Goal: Information Seeking & Learning: Learn about a topic

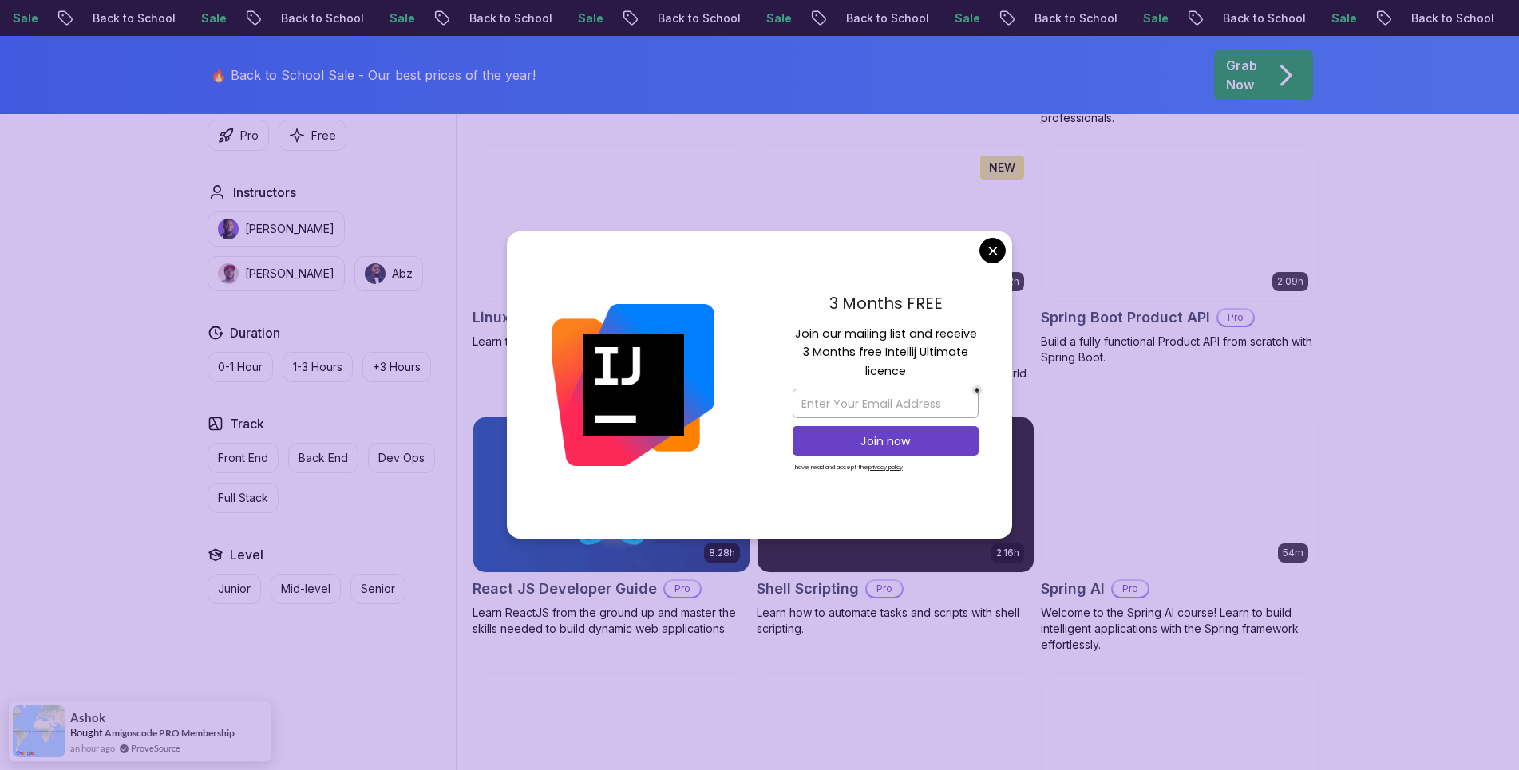
scroll to position [2931, 0]
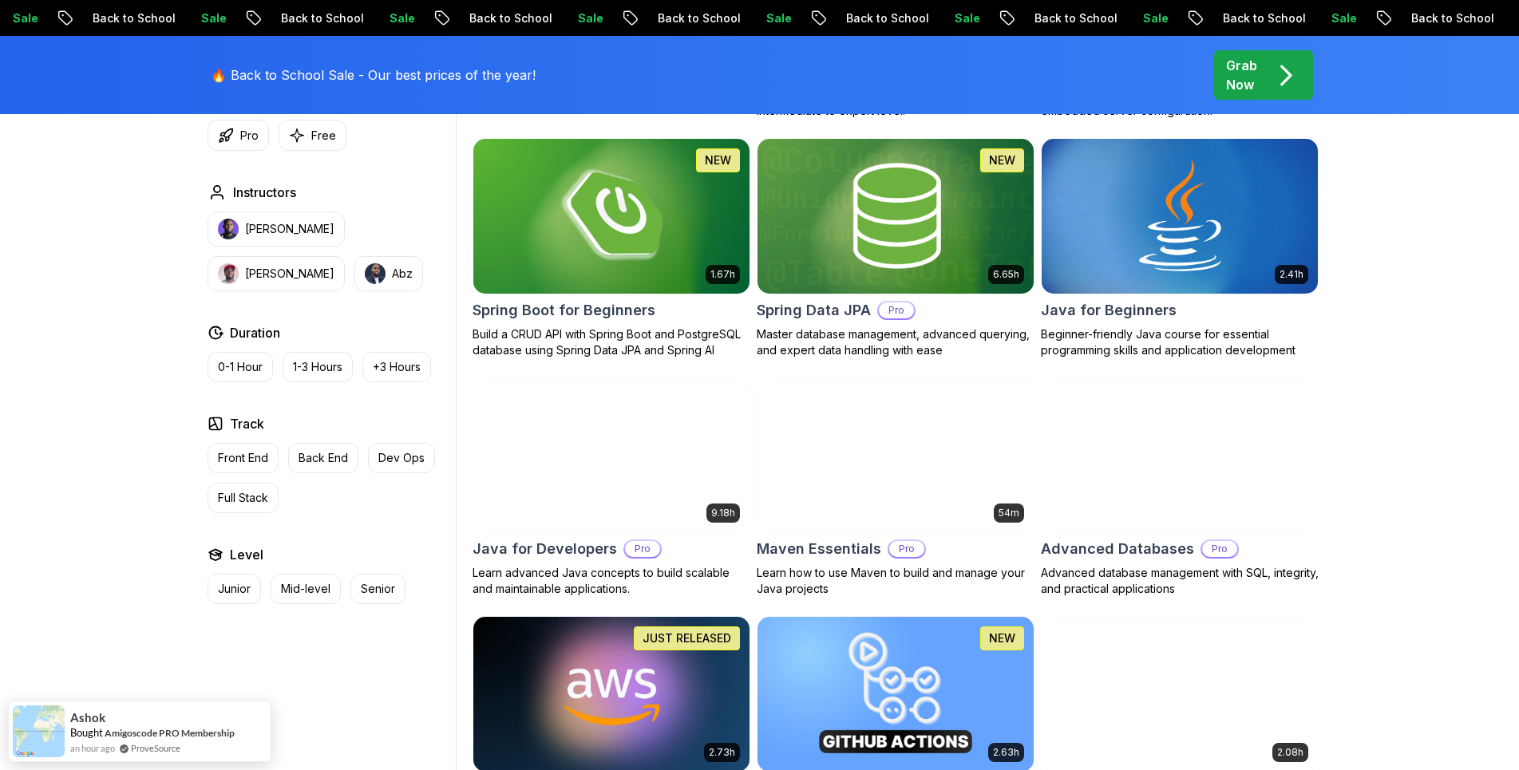
scroll to position [326, 0]
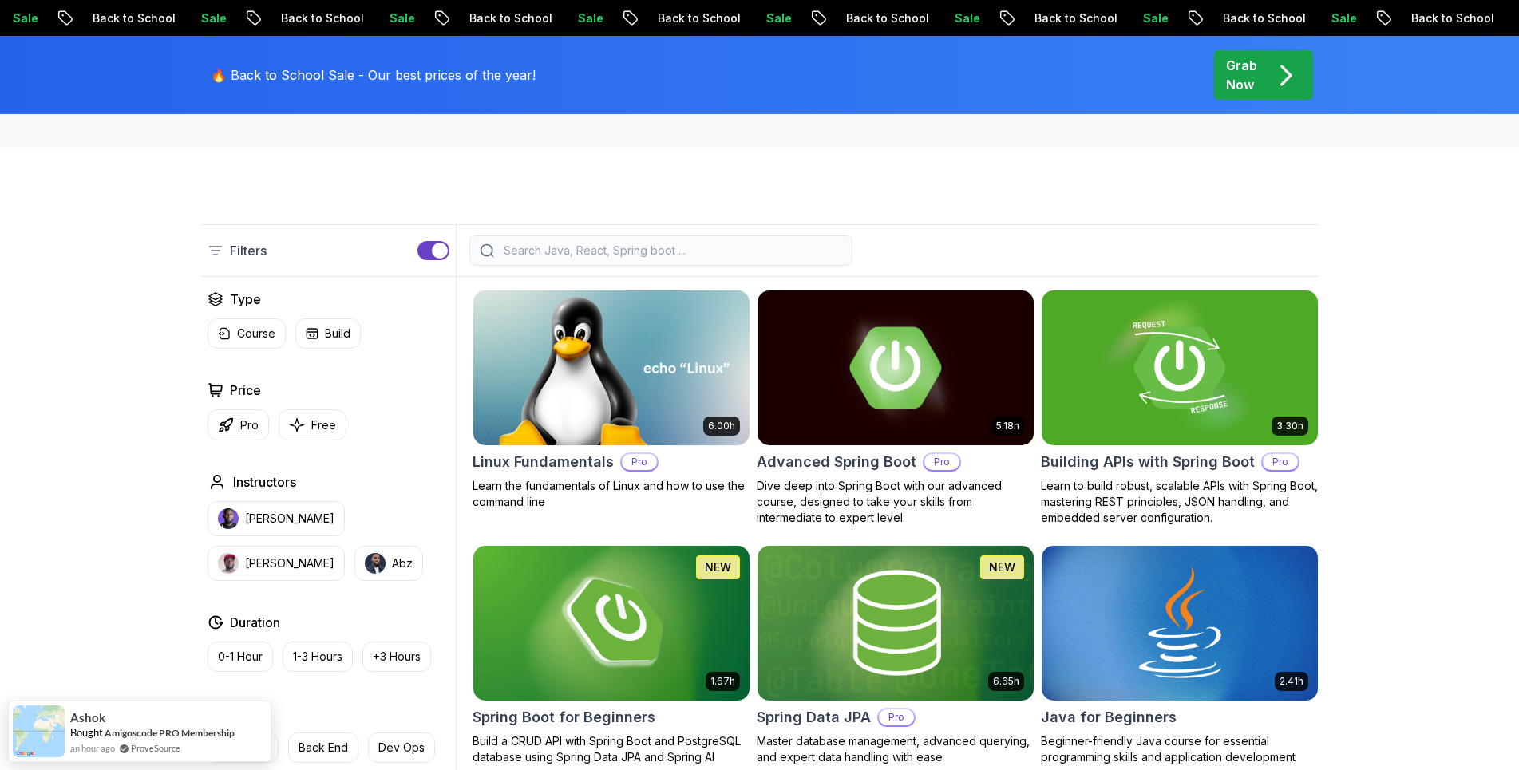
click at [543, 250] on input "search" at bounding box center [672, 251] width 342 height 16
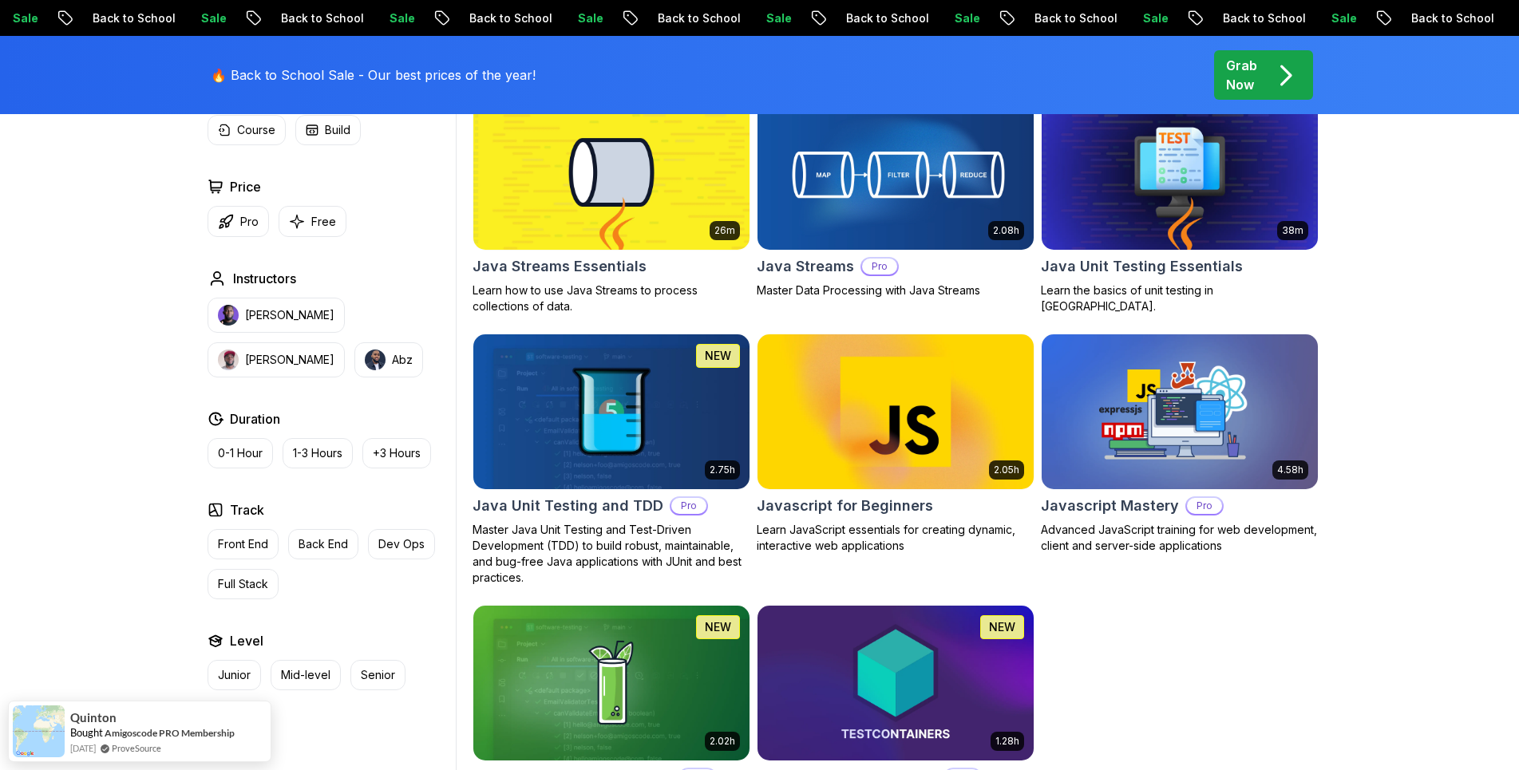
scroll to position [1384, 0]
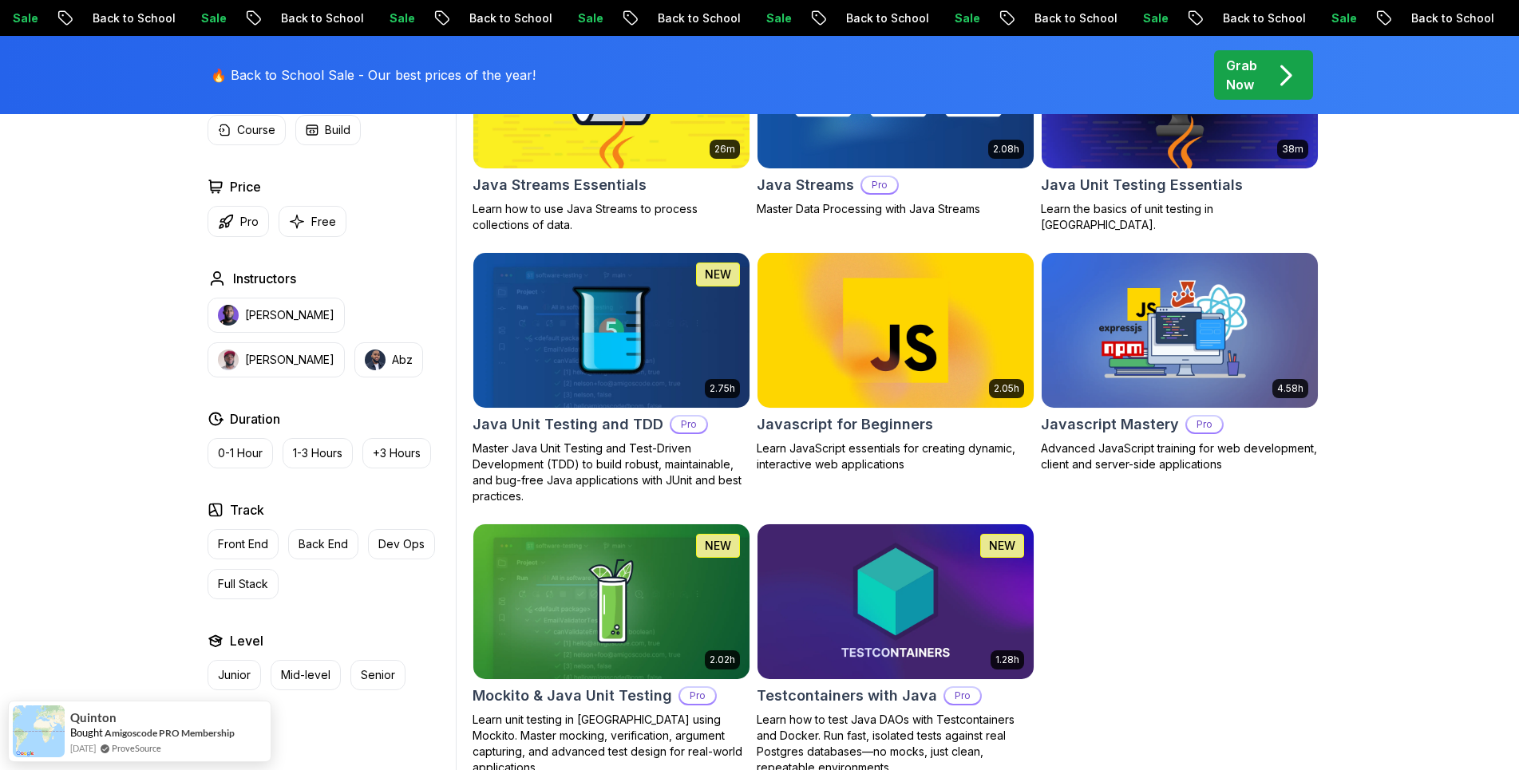
type input "java"
click at [1167, 609] on div "2.41h Java for Beginners Beginner-friendly Java course for essential programmin…" at bounding box center [896, 3] width 846 height 1545
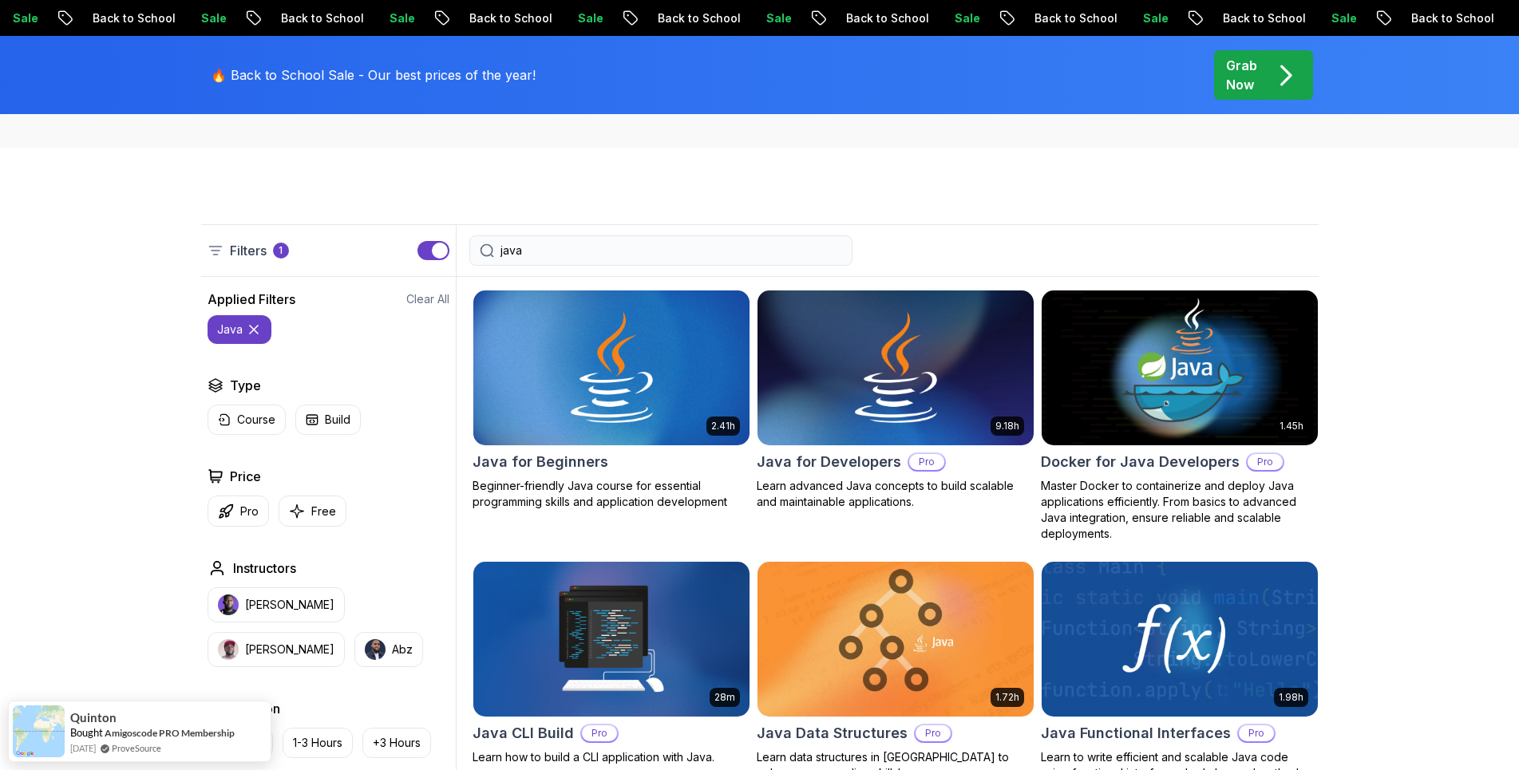
scroll to position [0, 0]
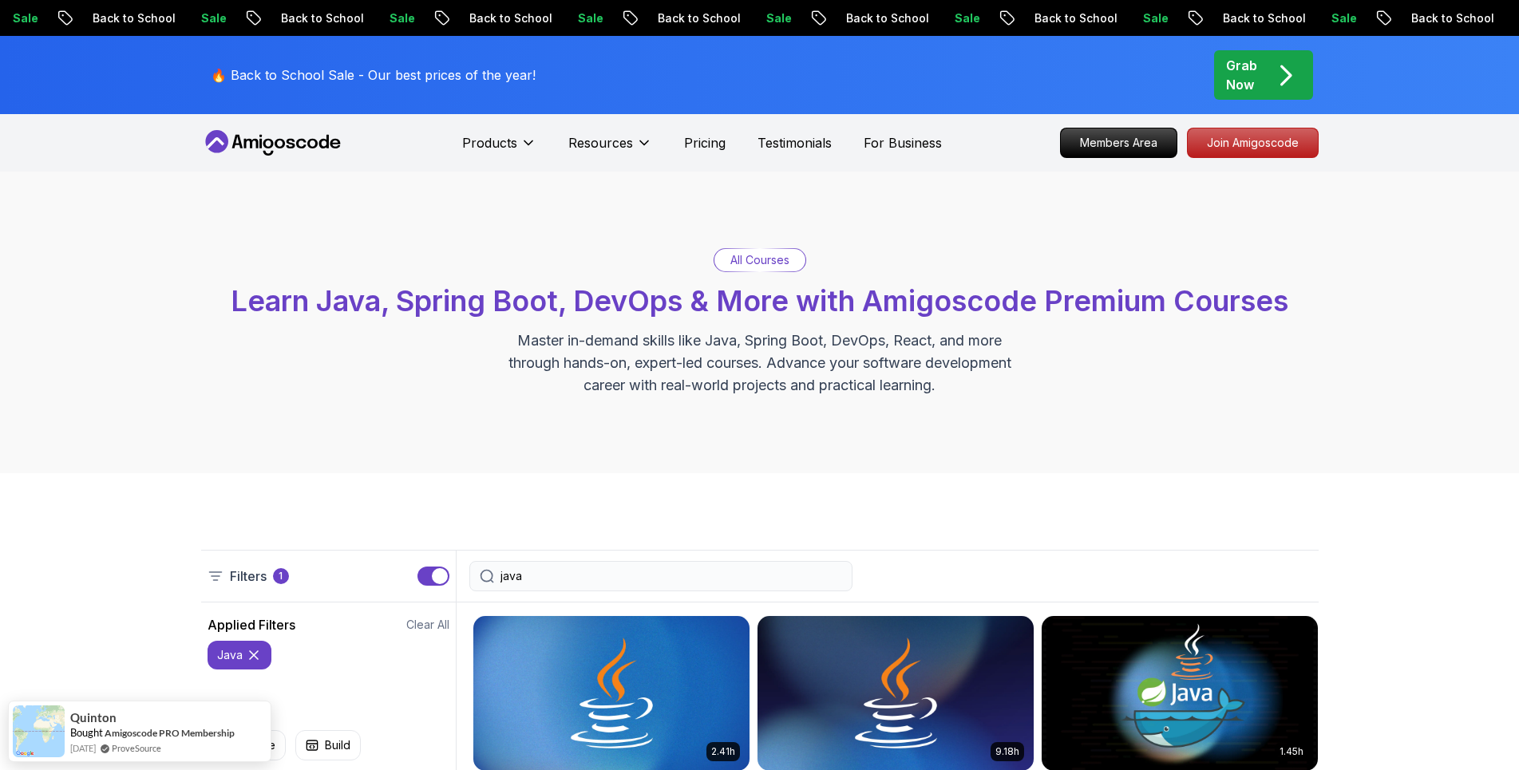
click at [560, 576] on input "java" at bounding box center [672, 576] width 342 height 16
